Goal: Find specific page/section: Find specific page/section

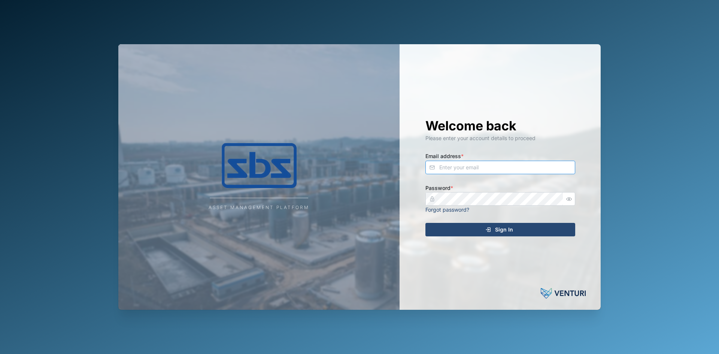
type input "[EMAIL_ADDRESS][DOMAIN_NAME]"
click at [467, 227] on div "Sign In" at bounding box center [499, 229] width 138 height 13
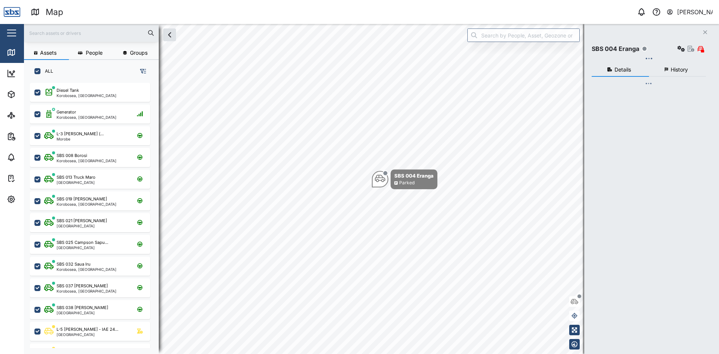
checkbox input "true"
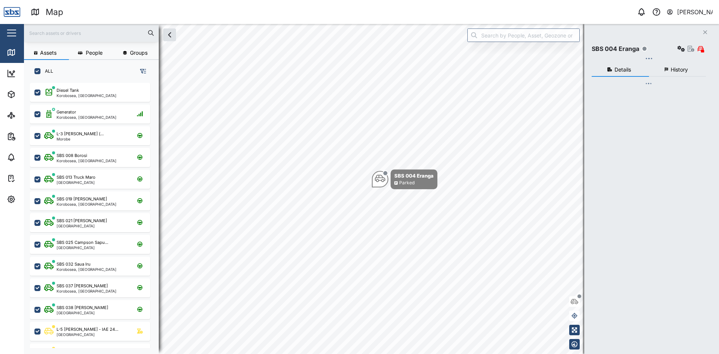
checkbox input "true"
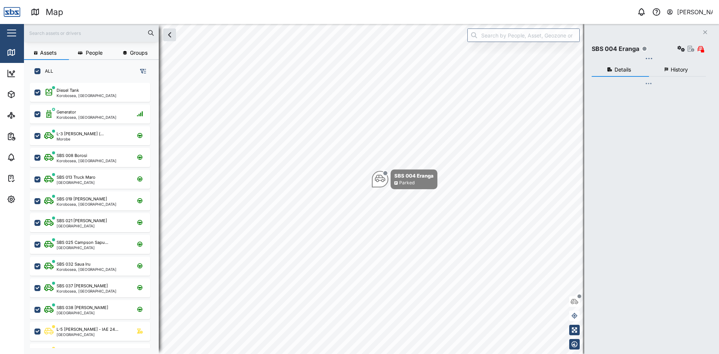
checkbox input "true"
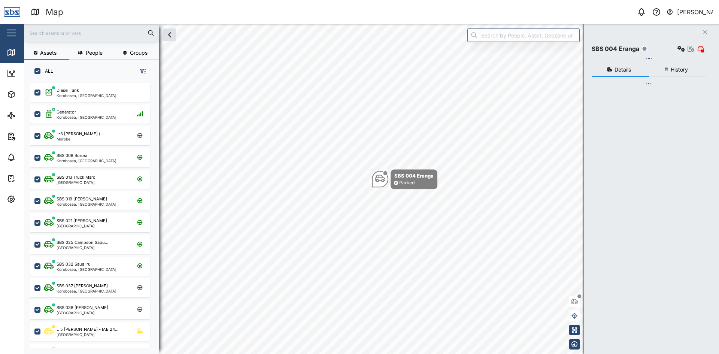
checkbox input "true"
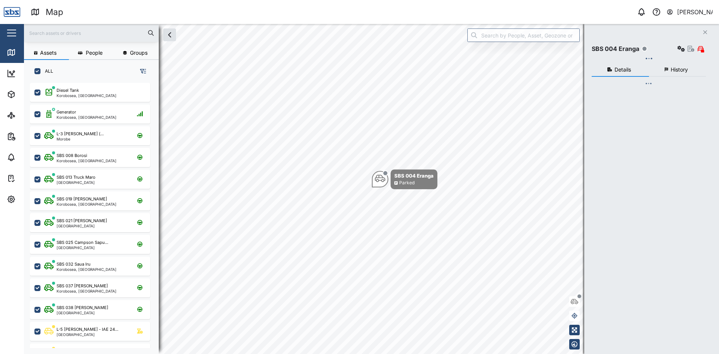
checkbox input "true"
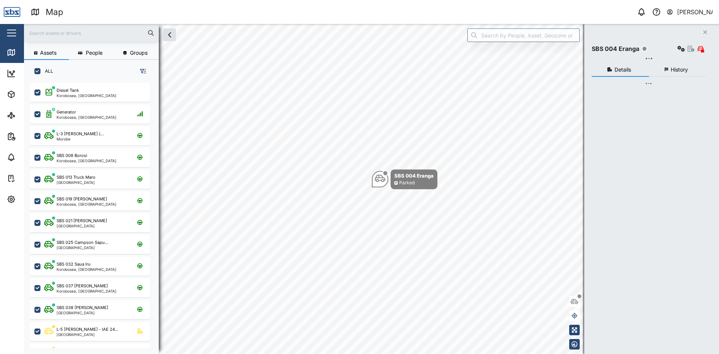
checkbox input "true"
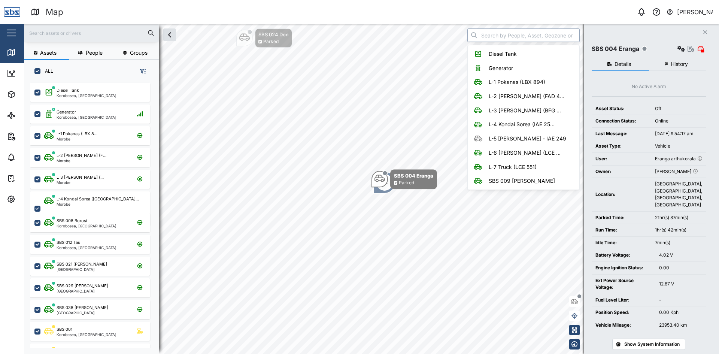
click at [505, 33] on input "search" at bounding box center [523, 34] width 112 height 13
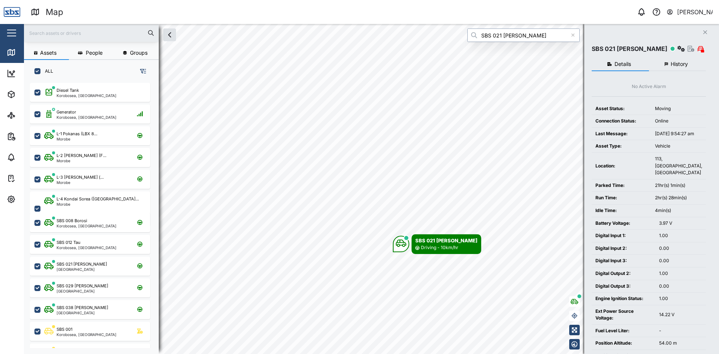
type input "SBS 021 [PERSON_NAME]"
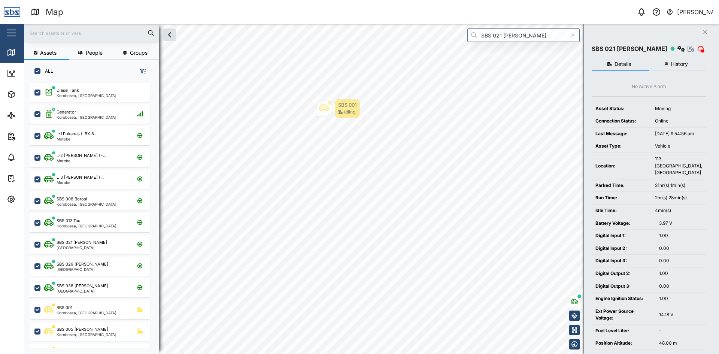
click at [707, 30] on icon "Close" at bounding box center [705, 32] width 4 height 6
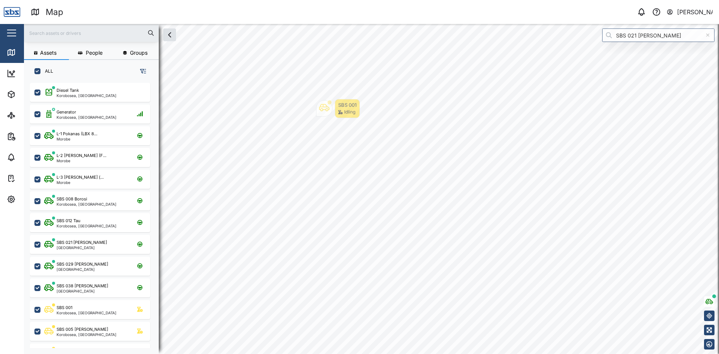
click at [709, 33] on icon at bounding box center [708, 35] width 4 height 5
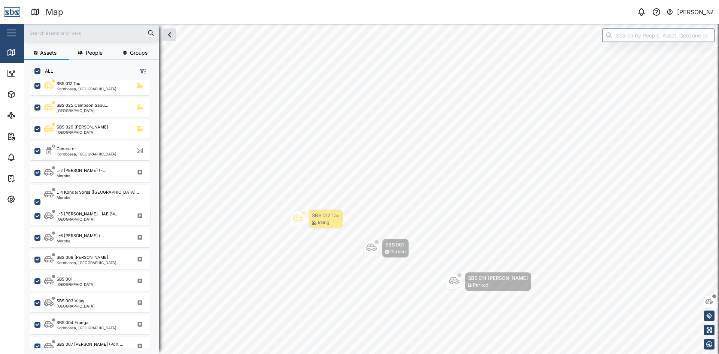
scroll to position [262, 0]
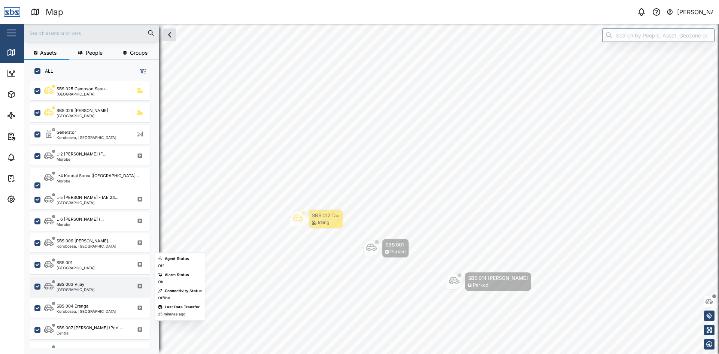
click at [70, 282] on div "SBS 003 Vijay" at bounding box center [71, 284] width 28 height 6
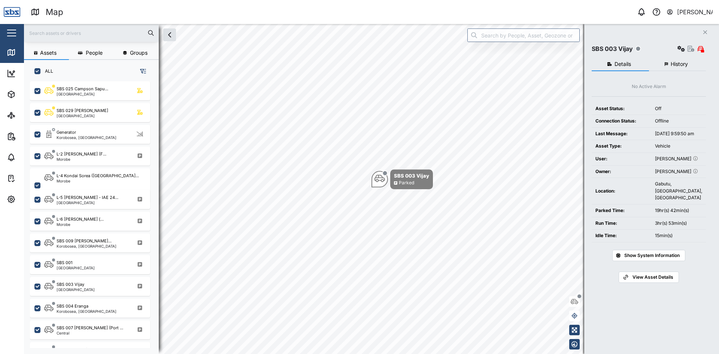
click at [706, 32] on icon "Close" at bounding box center [705, 32] width 4 height 6
